Goal: Transaction & Acquisition: Purchase product/service

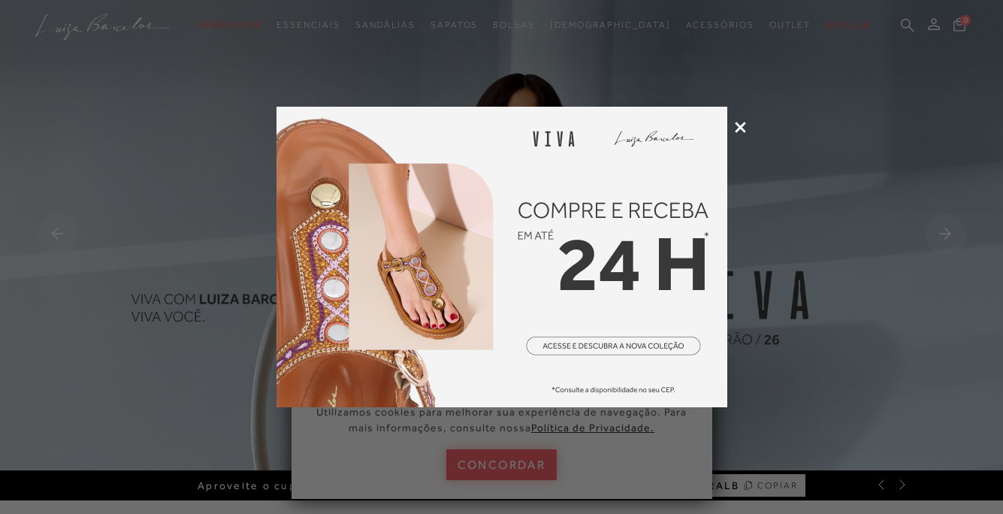
click at [745, 128] on icon at bounding box center [740, 127] width 11 height 11
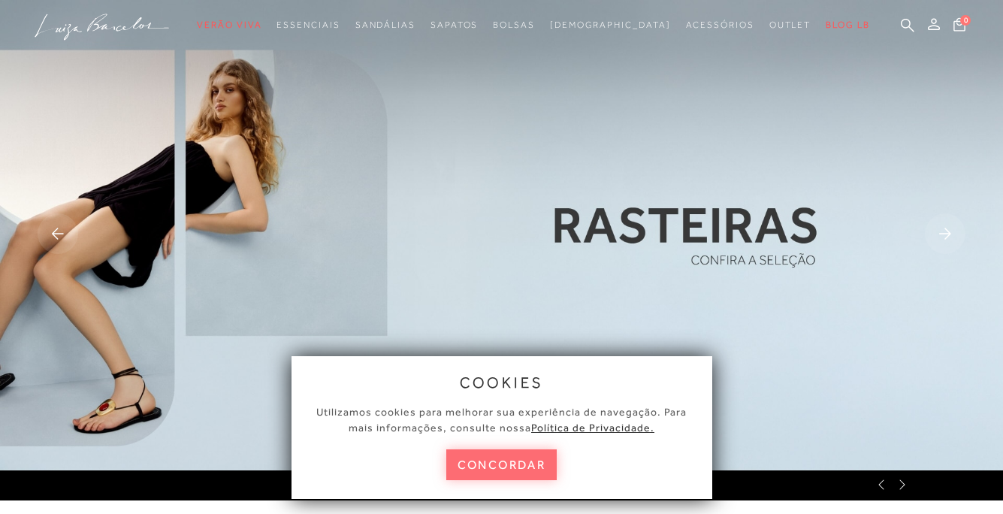
click at [501, 462] on button "concordar" at bounding box center [501, 464] width 111 height 31
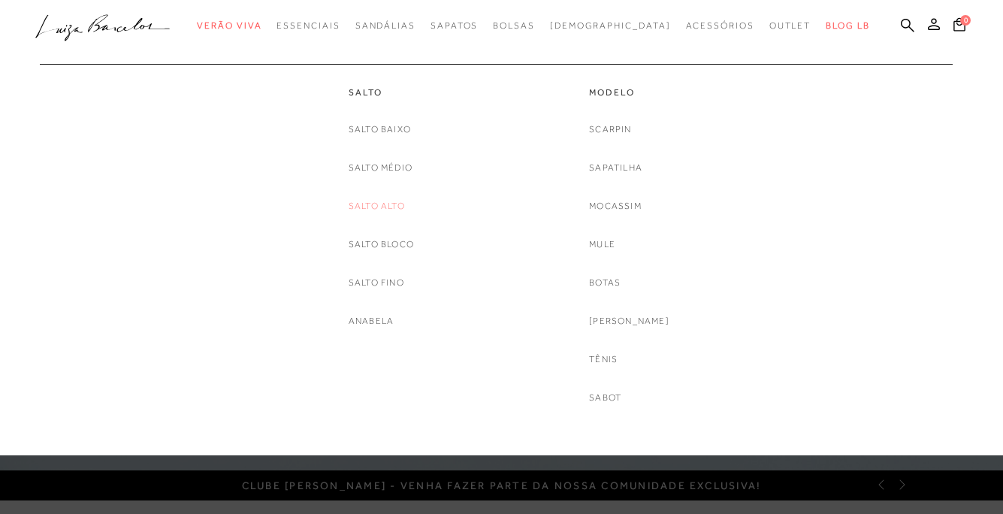
click at [376, 205] on link "Salto Alto" at bounding box center [377, 206] width 56 height 16
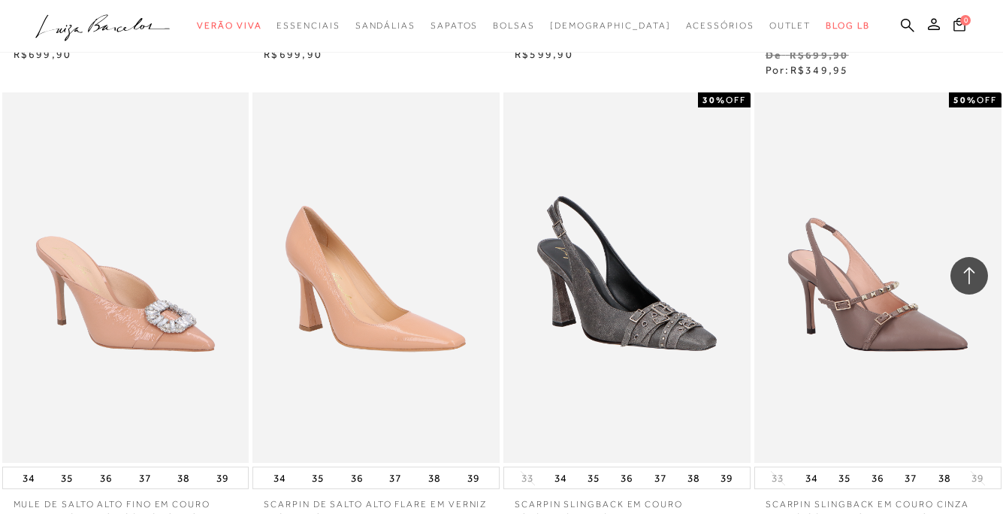
scroll to position [2310, 0]
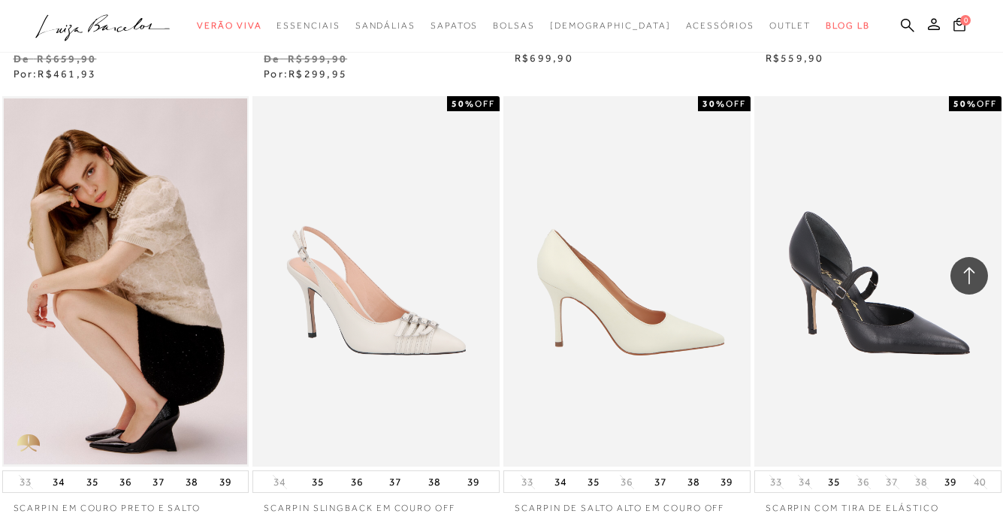
scroll to position [5748, 0]
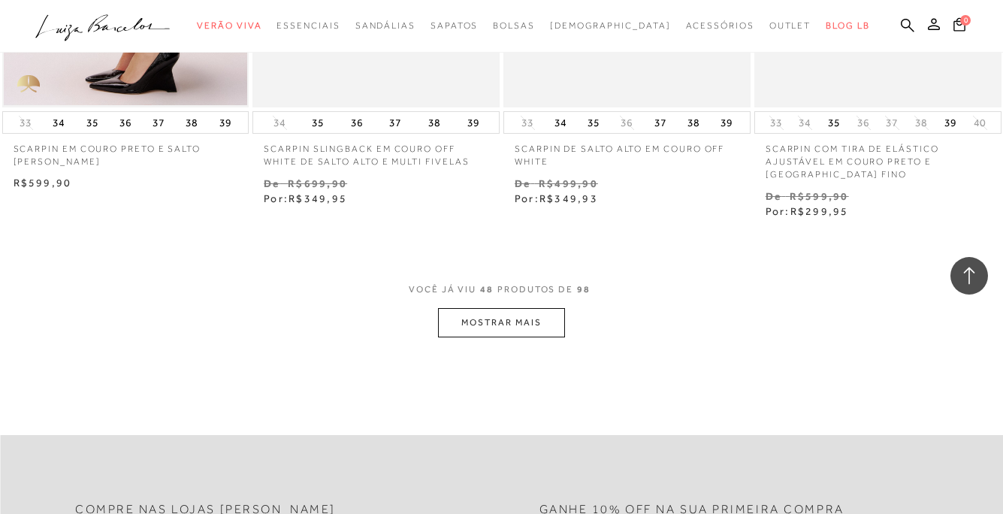
click at [501, 308] on button "MOSTRAR MAIS" at bounding box center [501, 322] width 126 height 29
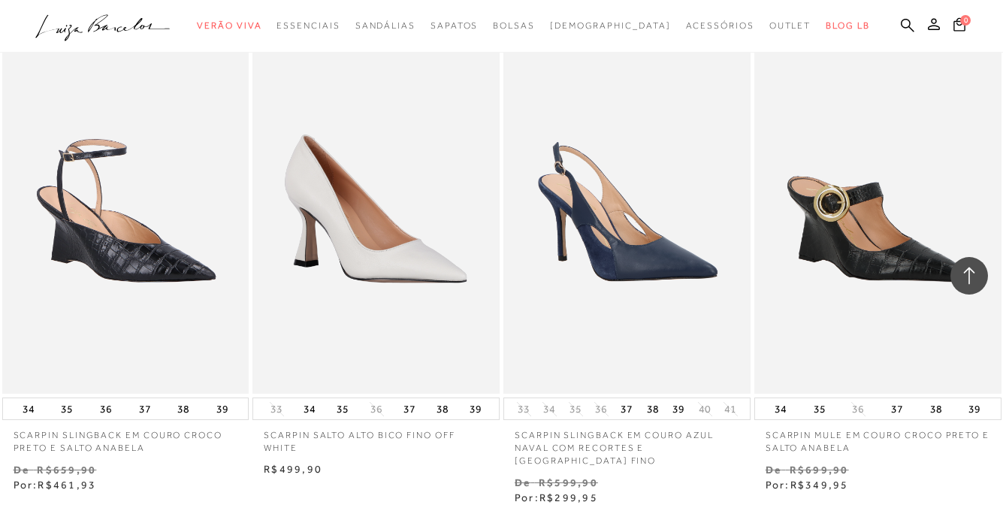
scroll to position [8521, 0]
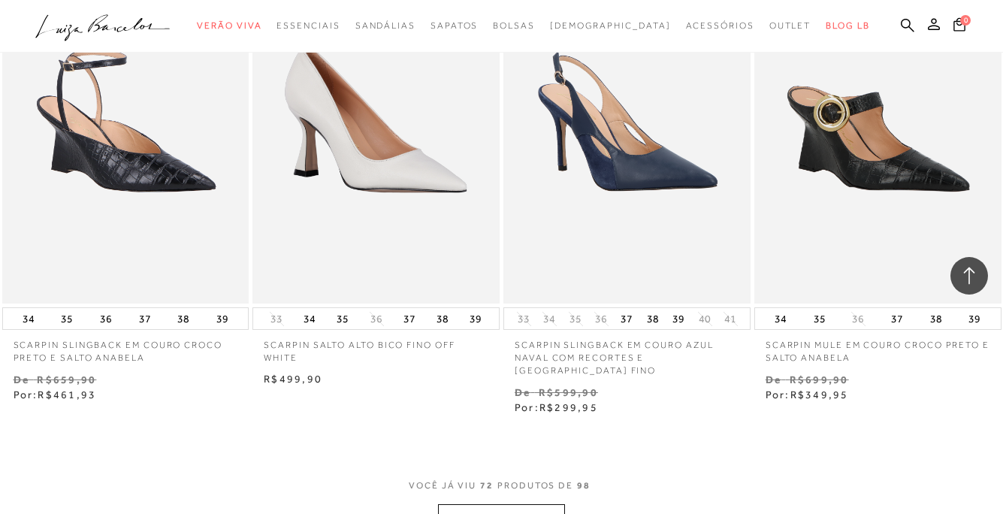
click at [477, 504] on button "MOSTRAR MAIS" at bounding box center [501, 518] width 126 height 29
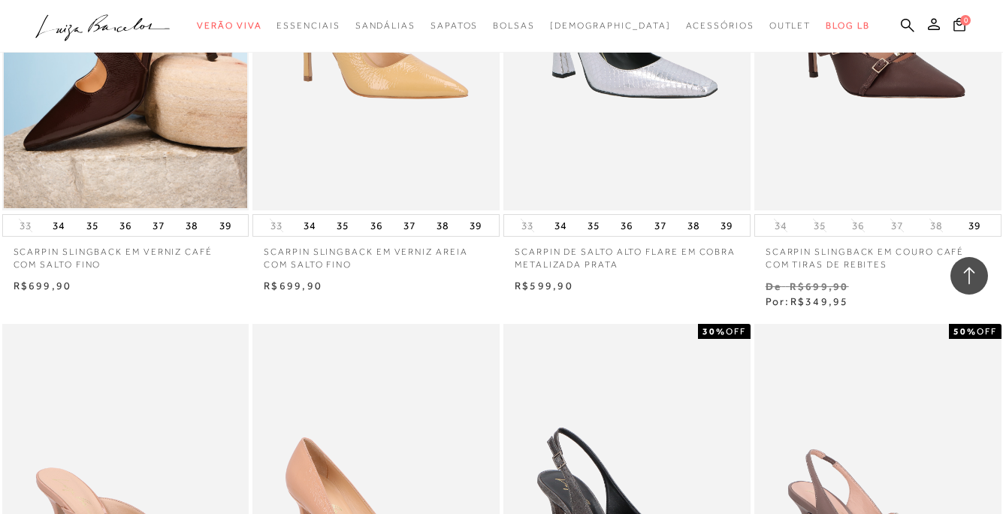
scroll to position [1882, 0]
